Goal: Find specific page/section: Find specific page/section

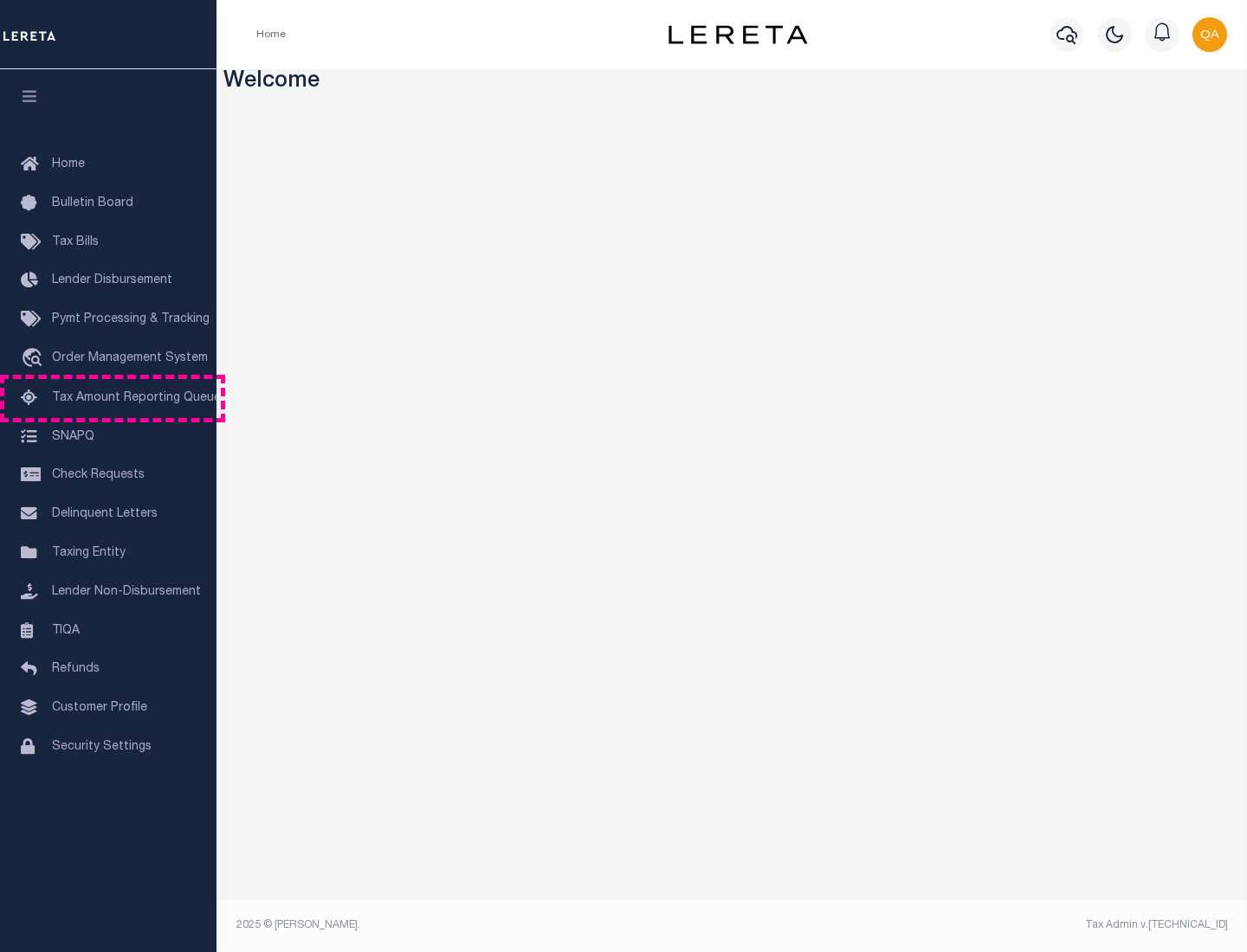
click at [108, 399] on span "Tax Amount Reporting Queue" at bounding box center [136, 399] width 169 height 12
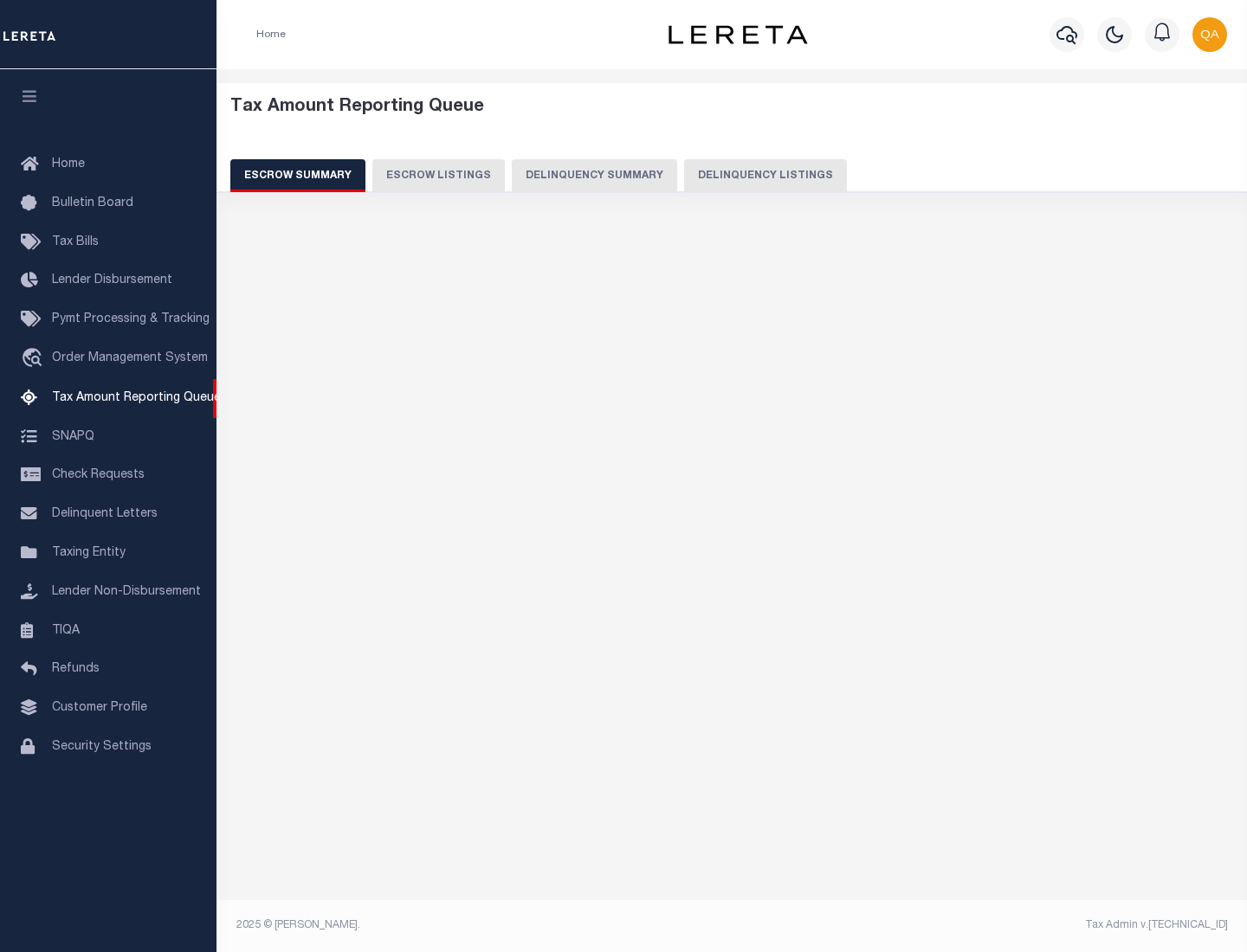
select select "100"
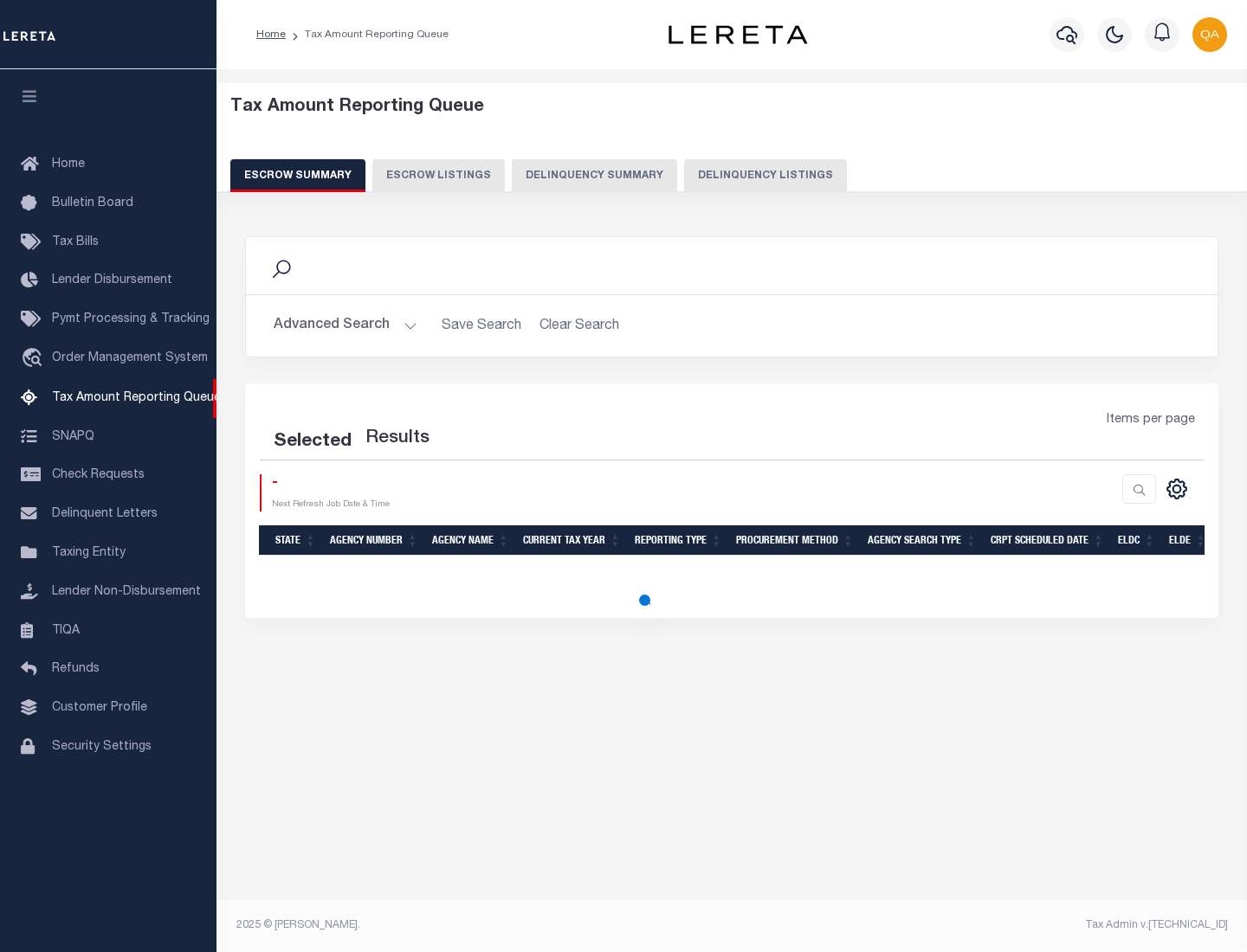
select select "100"
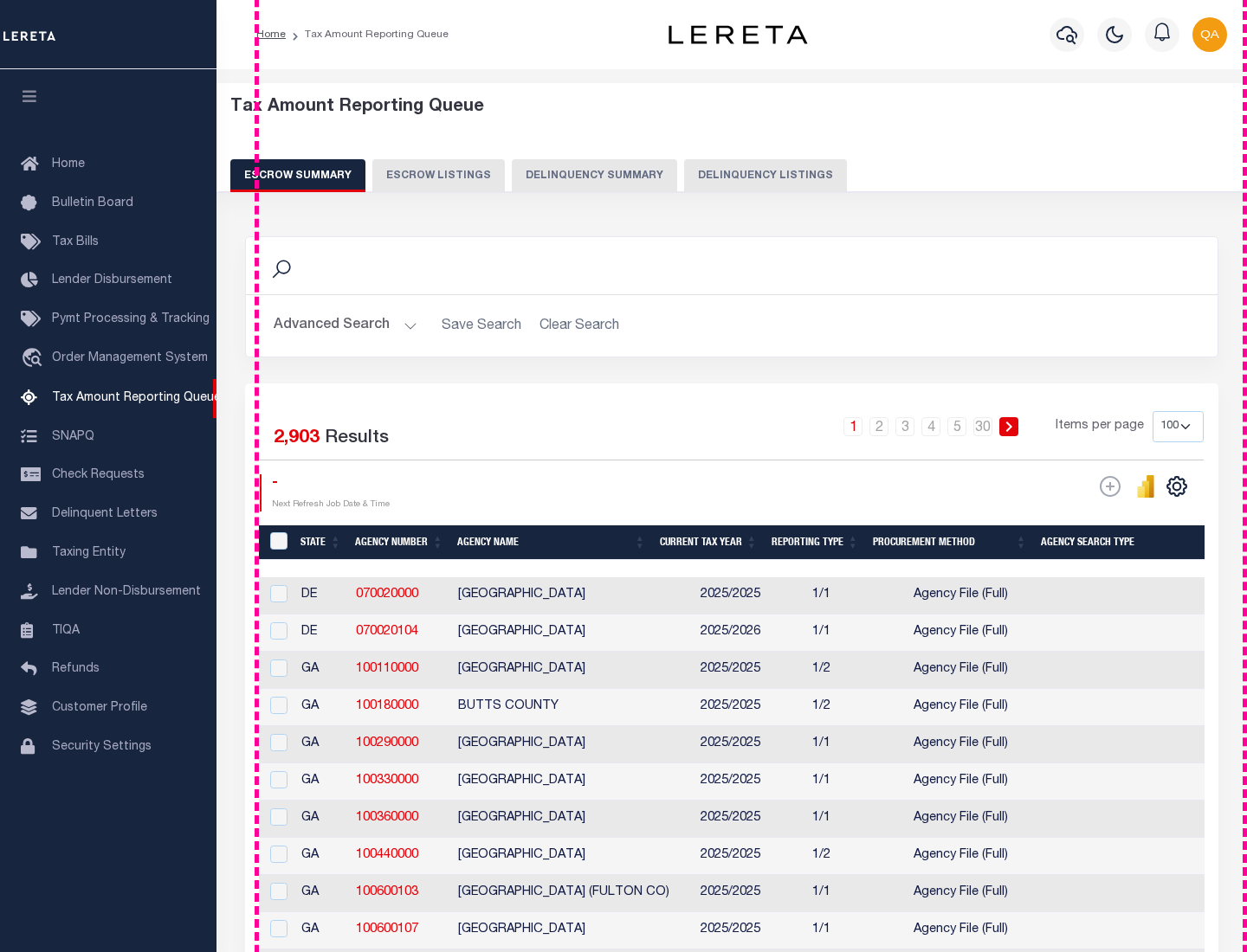
scroll to position [1963, 0]
